Goal: Transaction & Acquisition: Subscribe to service/newsletter

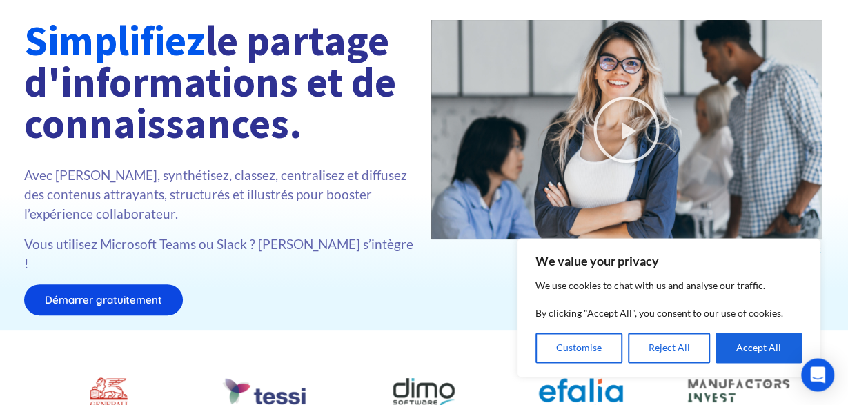
scroll to position [143, 0]
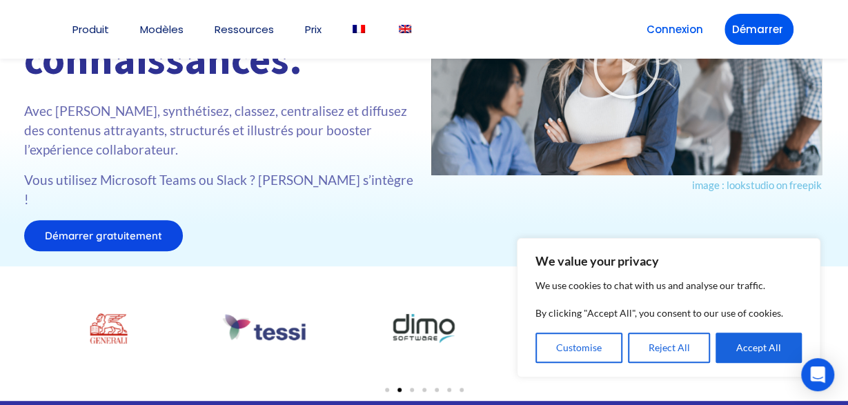
click at [115, 230] on span "Démarrer gratuitement" at bounding box center [103, 235] width 117 height 10
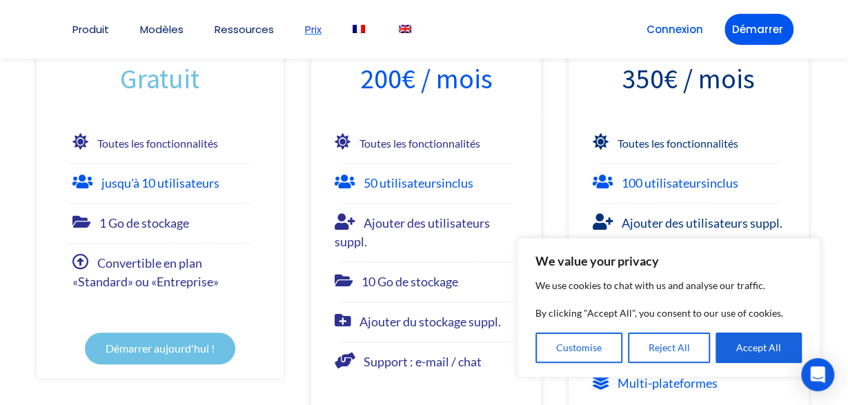
scroll to position [287, 0]
click at [152, 354] on link "Démarrer aujourd'hui !" at bounding box center [160, 348] width 150 height 32
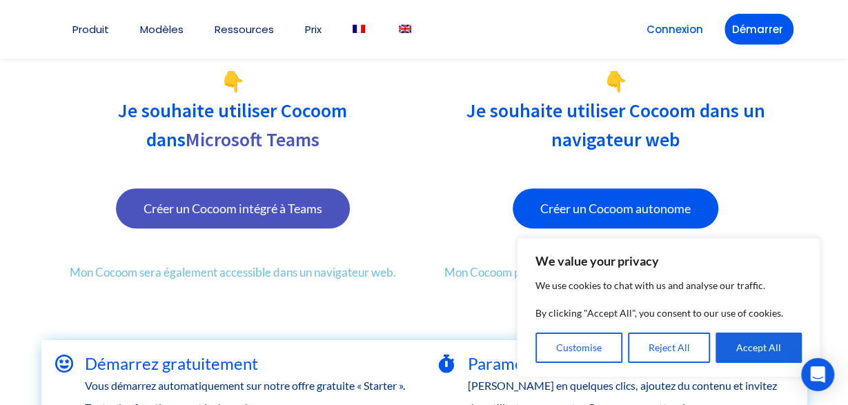
scroll to position [215, 0]
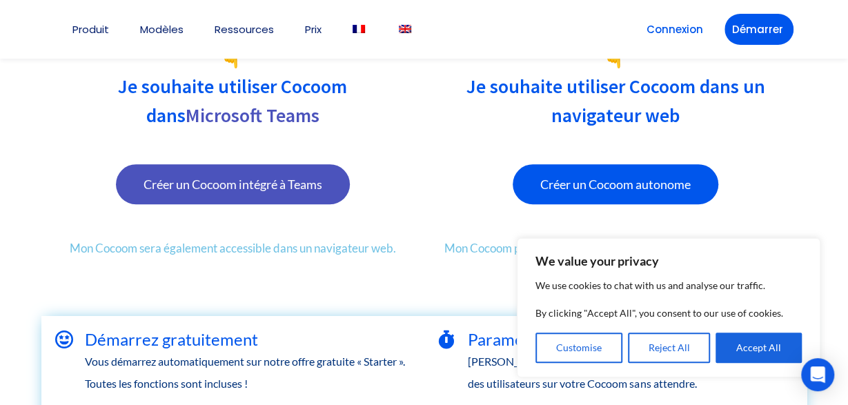
click at [583, 192] on link "Créer un Cocoom autonome" at bounding box center [615, 184] width 206 height 40
click at [274, 186] on span "Créer un Cocoom intégré à Teams" at bounding box center [232, 184] width 179 height 12
